Goal: Navigation & Orientation: Find specific page/section

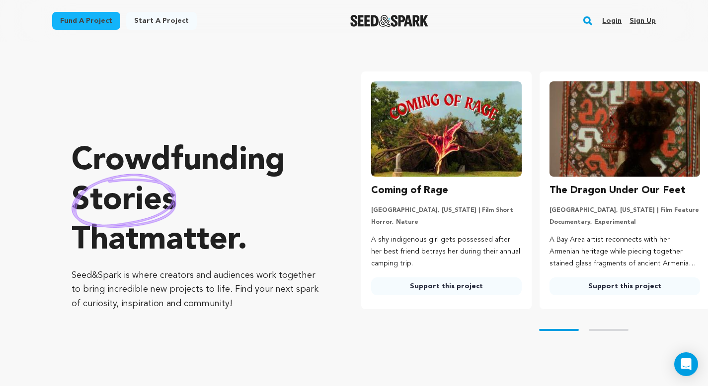
click at [613, 23] on link "Login" at bounding box center [611, 21] width 19 height 16
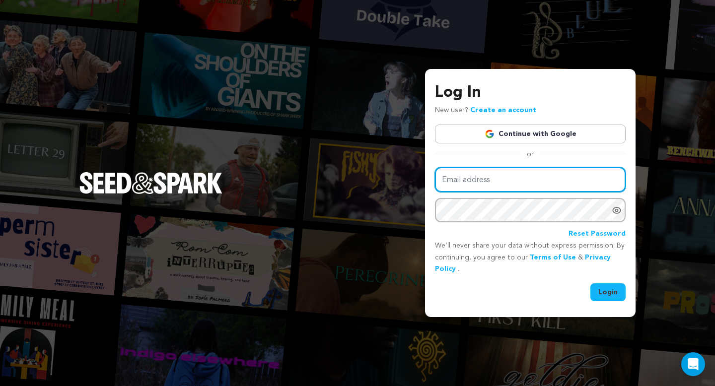
type input "[PERSON_NAME][EMAIL_ADDRESS][DOMAIN_NAME]"
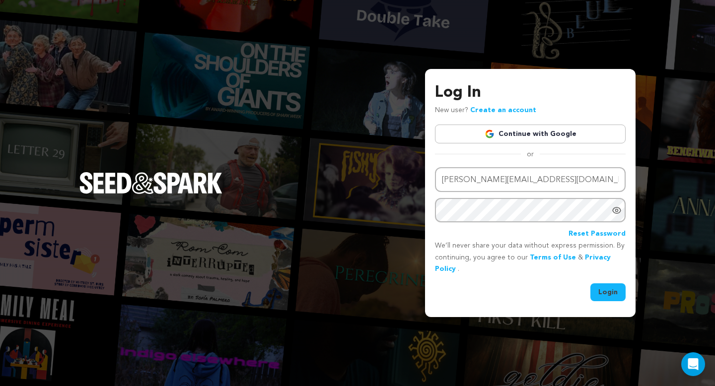
click at [600, 298] on button "Login" at bounding box center [607, 293] width 35 height 18
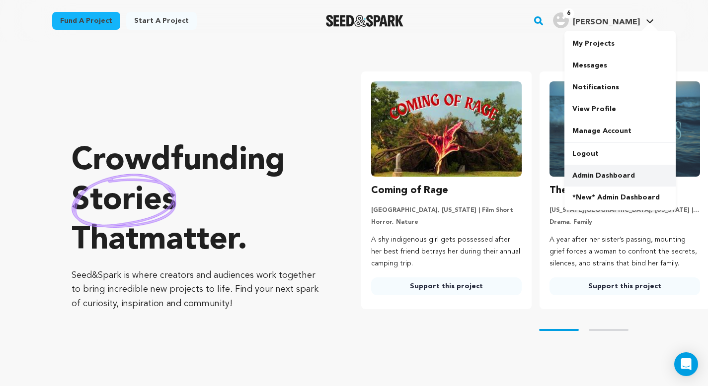
click at [608, 170] on link "Admin Dashboard" at bounding box center [619, 176] width 111 height 22
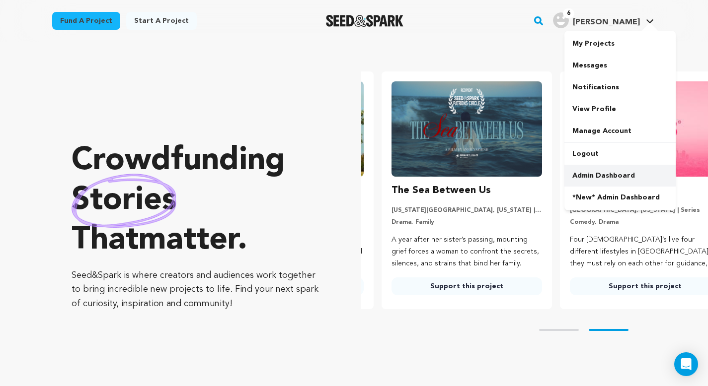
scroll to position [0, 186]
